Goal: Transaction & Acquisition: Purchase product/service

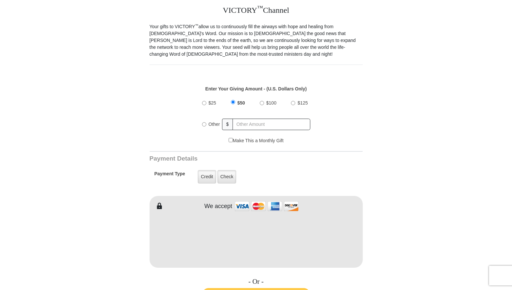
scroll to position [197, 0]
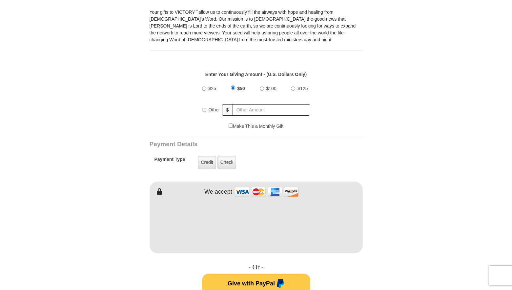
type input "[PERSON_NAME]"
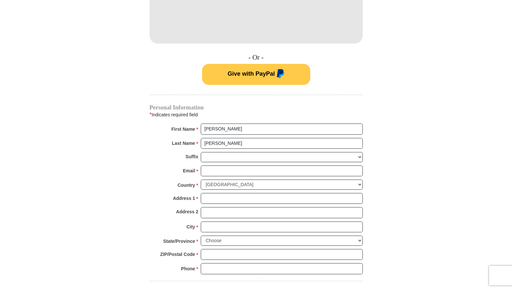
scroll to position [426, 0]
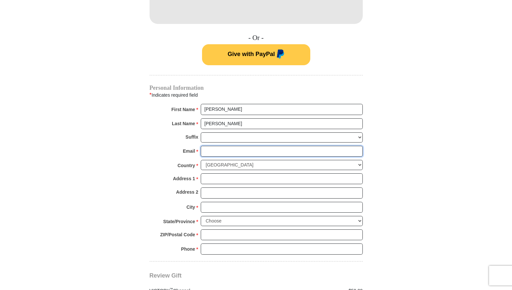
click at [207, 146] on input "Email *" at bounding box center [282, 151] width 162 height 11
type input "[EMAIL_ADDRESS][DOMAIN_NAME]"
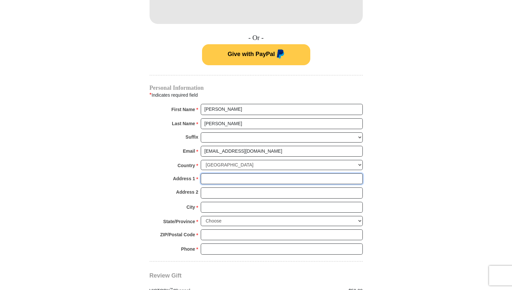
type input "[STREET_ADDRESS]"
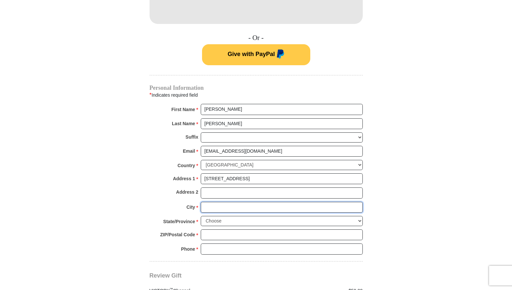
type input "[GEOGRAPHIC_DATA]"
select select "CA"
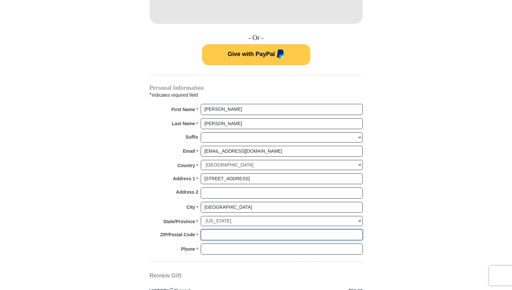
type input "93308"
type input "6619781562"
click at [443, 145] on body "VICTORY Channel Online Giving VICTORY Channel is a worldwide, on-air television…" at bounding box center [256, 150] width 512 height 1152
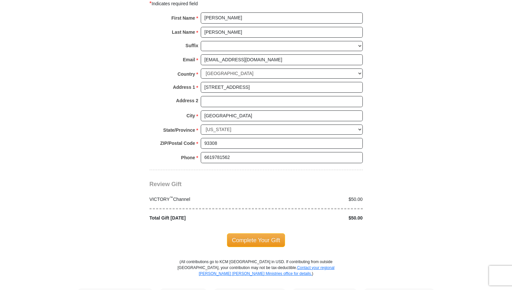
scroll to position [525, 0]
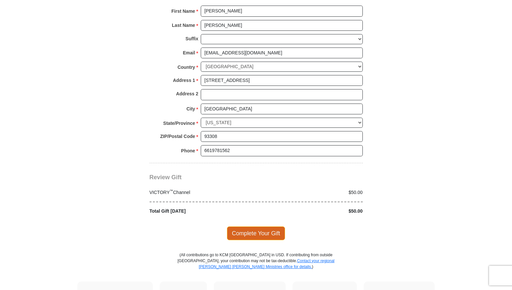
click at [261, 228] on span "Complete Your Gift" at bounding box center [256, 234] width 58 height 14
